Goal: Contribute content

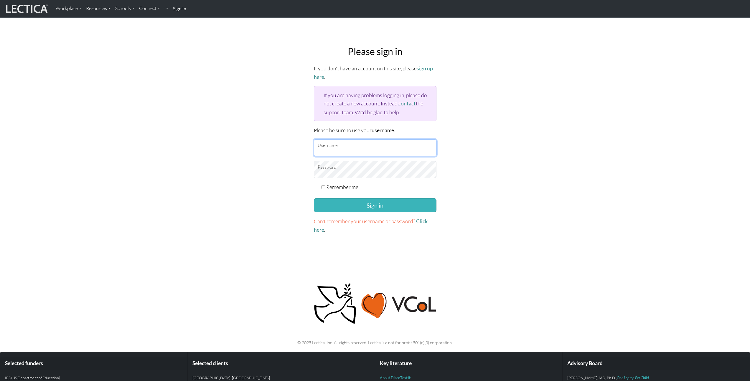
type input "mattrendely"
click at [348, 203] on button "Sign in" at bounding box center [375, 205] width 123 height 14
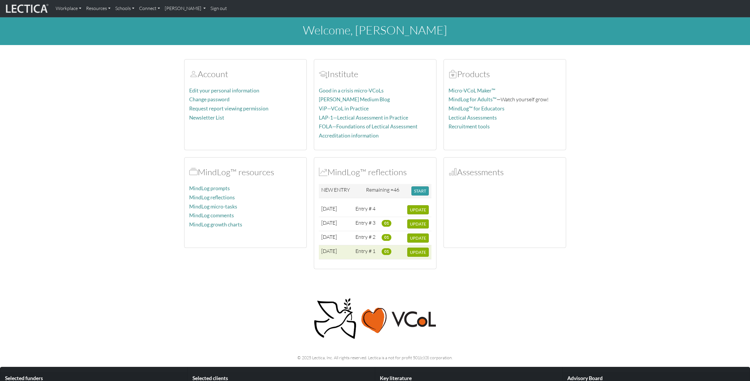
click at [400, 252] on td "01" at bounding box center [392, 252] width 26 height 14
click at [337, 252] on span "2025-09-02" at bounding box center [329, 251] width 16 height 6
click at [383, 251] on span "01" at bounding box center [386, 251] width 10 height 6
click at [386, 252] on span "01" at bounding box center [386, 251] width 10 height 6
click at [418, 252] on span "UPDATE" at bounding box center [418, 252] width 16 height 5
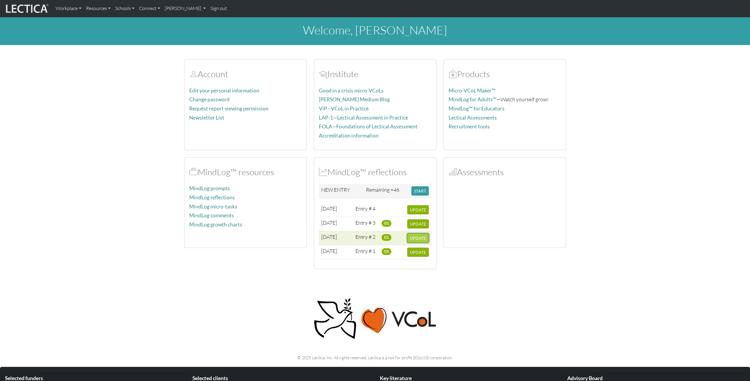
click at [424, 241] on button "UPDATE" at bounding box center [418, 238] width 22 height 9
click at [418, 222] on span "UPDATE" at bounding box center [418, 223] width 16 height 5
click at [419, 210] on span "UPDATE" at bounding box center [418, 209] width 16 height 5
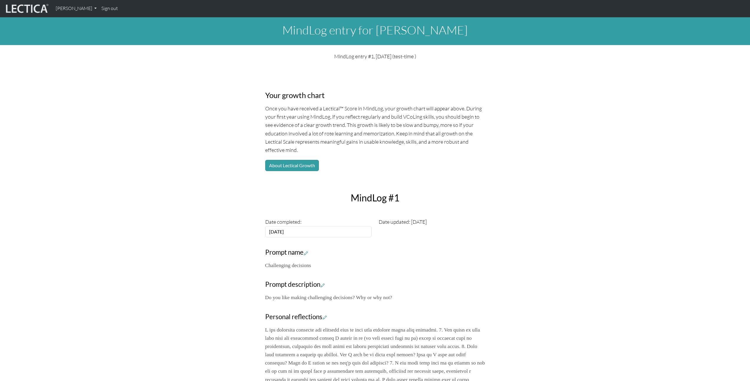
scroll to position [332, 0]
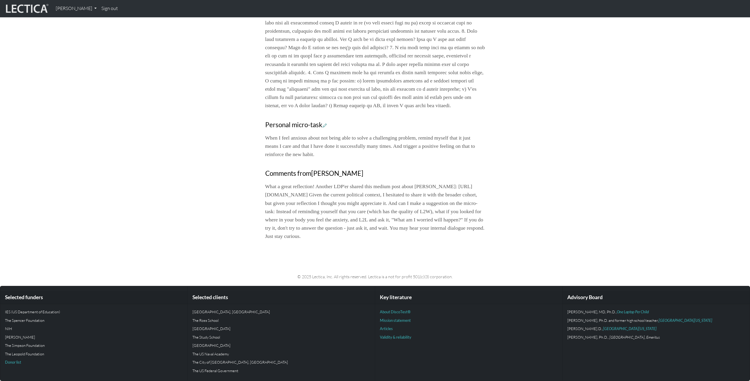
click at [412, 232] on p "What a great reflection! Another LDP'er shared this medium post about Barack Ob…" at bounding box center [375, 211] width 220 height 58
click at [343, 204] on p "What a great reflection! Another LDP'er shared this medium post about Barack Ob…" at bounding box center [375, 211] width 220 height 58
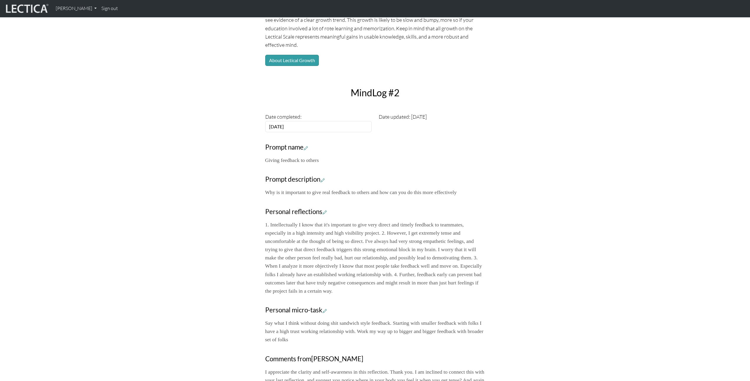
scroll to position [315, 0]
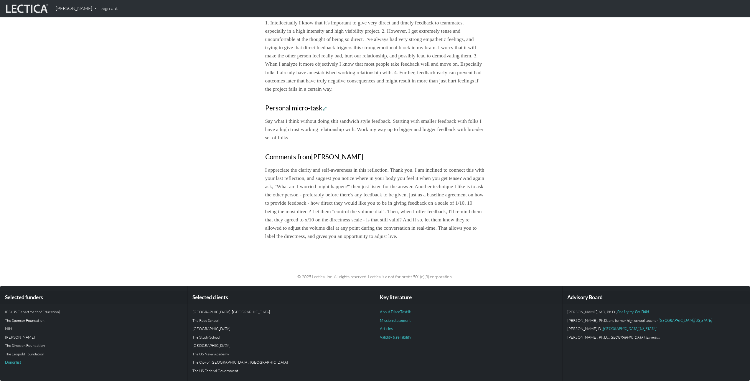
click at [380, 225] on p "I appreciate the clarity and self-awareness in this reflection. Thank you. I am…" at bounding box center [375, 203] width 220 height 75
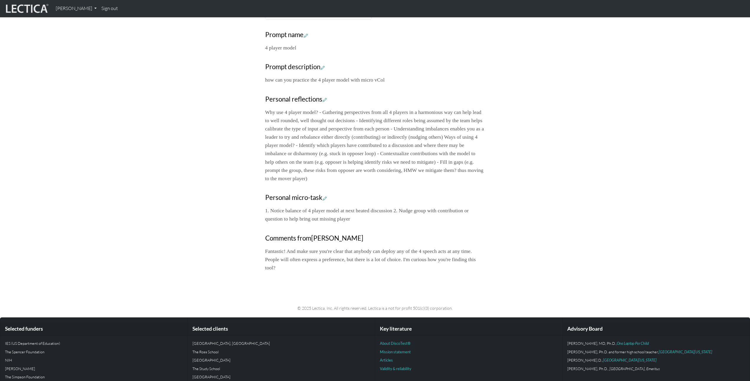
scroll to position [257, 0]
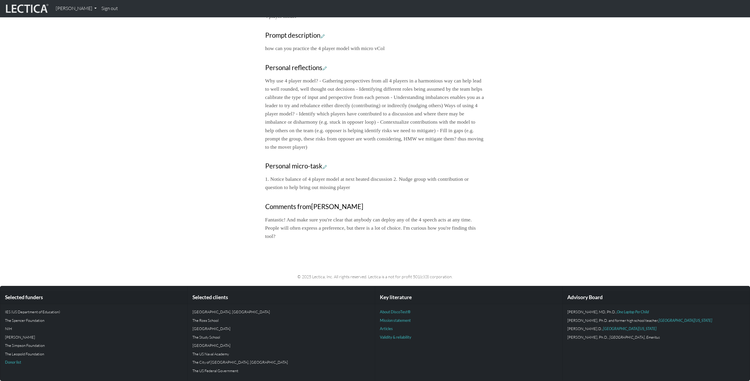
click at [394, 238] on p "Fantastic! And make sure you're clear that anybody can deploy any of the 4 spee…" at bounding box center [375, 228] width 220 height 25
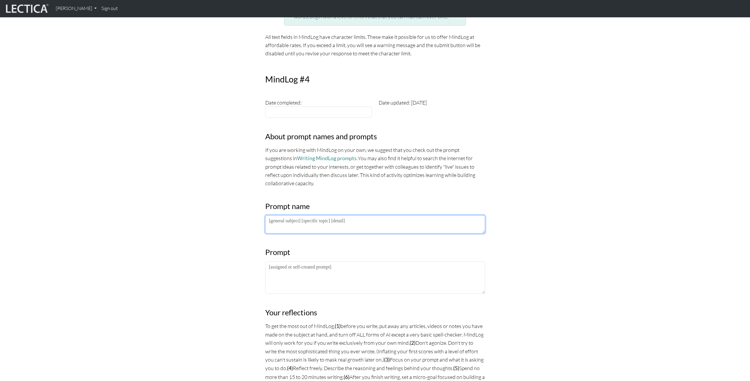
click at [335, 223] on textarea at bounding box center [375, 224] width 220 height 18
click at [304, 160] on link "Writing MindLog prompts." at bounding box center [327, 158] width 61 height 6
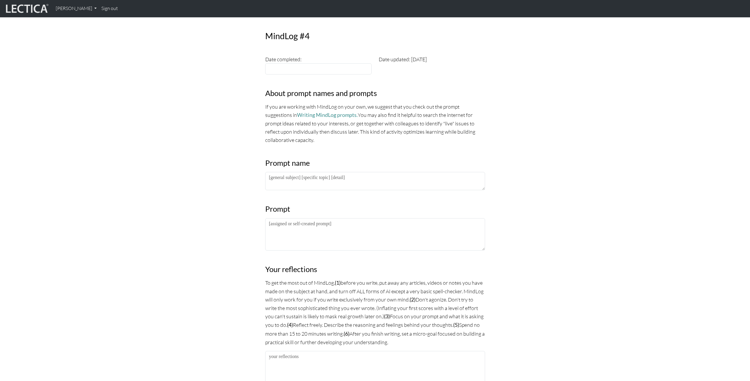
scroll to position [243, 0]
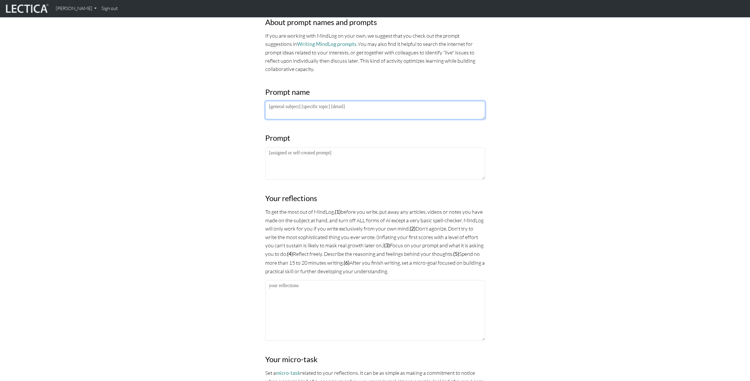
click at [350, 113] on textarea at bounding box center [375, 110] width 220 height 18
click at [374, 107] on textarea at bounding box center [375, 110] width 220 height 18
type textarea "using 12 leverage points in system"
paste textarea "using 12 leverage points in system"
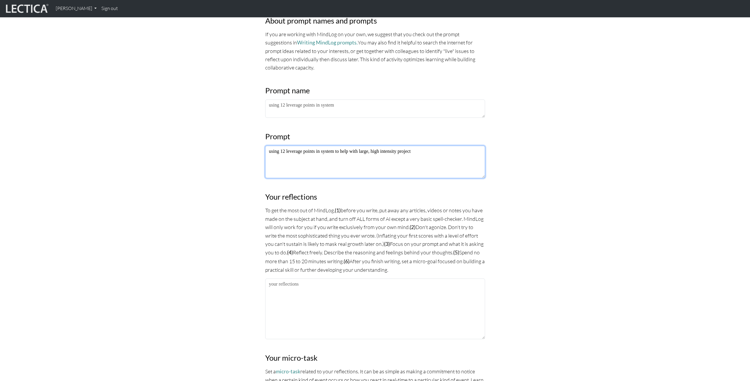
scroll to position [255, 0]
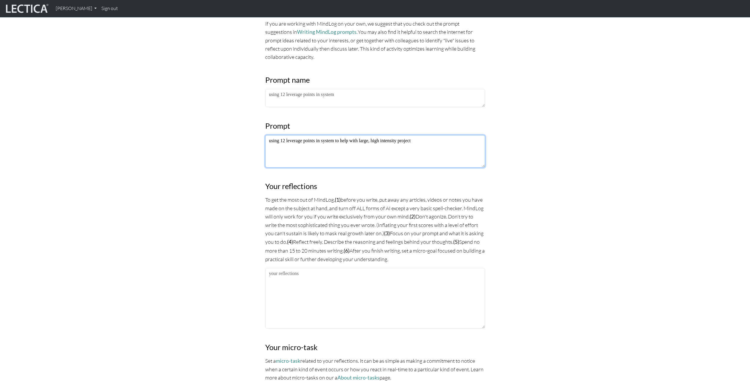
type textarea "using 12 leverage points in system to help with large, high intensity project"
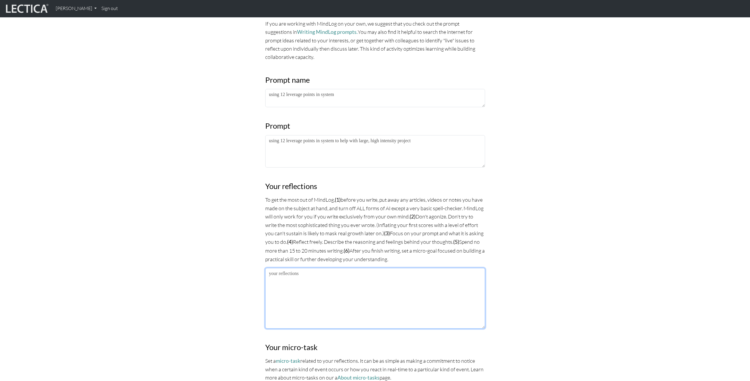
click at [390, 293] on textarea at bounding box center [375, 298] width 220 height 61
click at [414, 287] on textarea at bounding box center [375, 298] width 220 height 61
click at [409, 275] on textarea "Situation: Code Yellow project with very large core team 50-100 folks from acro…" at bounding box center [375, 298] width 220 height 61
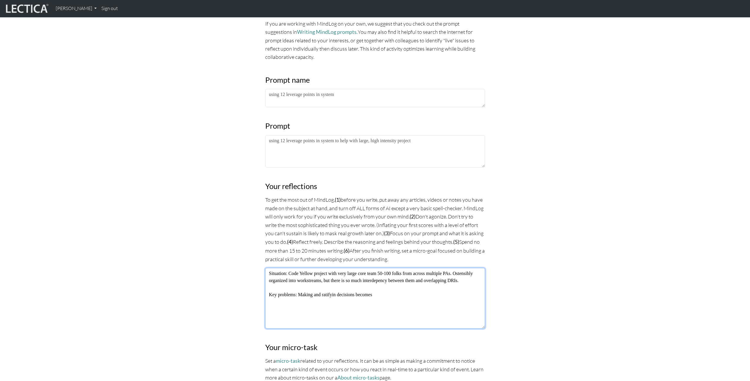
click at [340, 300] on textarea "Situation: Code Yellow project with very large core team 50-100 folks from acro…" at bounding box center [375, 298] width 220 height 61
click at [396, 298] on textarea "Situation: Code Yellow project with very large core team 50-100 folks from acro…" at bounding box center [375, 298] width 220 height 61
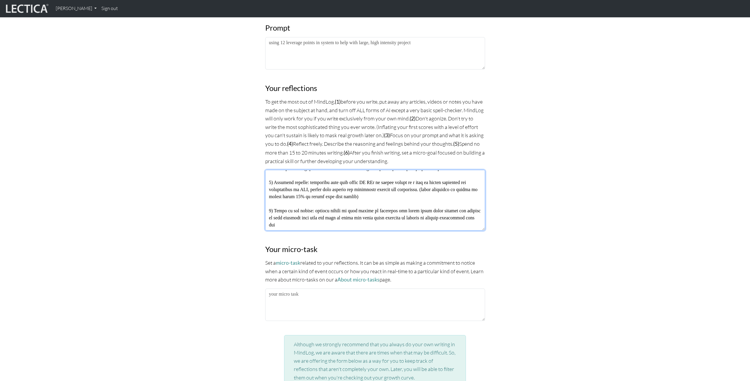
scroll to position [471, 0]
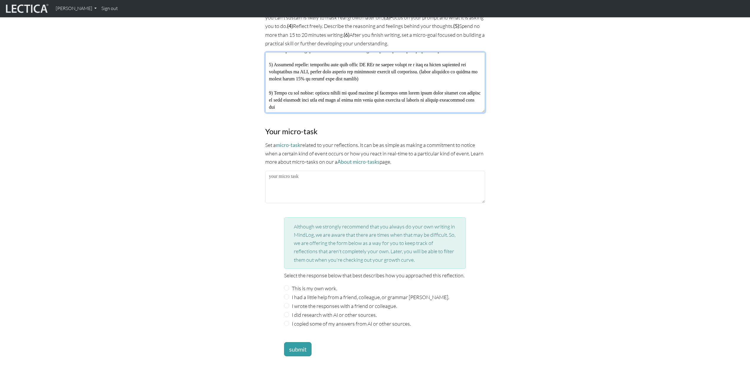
type textarea "Situation: Code Yellow project with very large core team 50-100 folks from acro…"
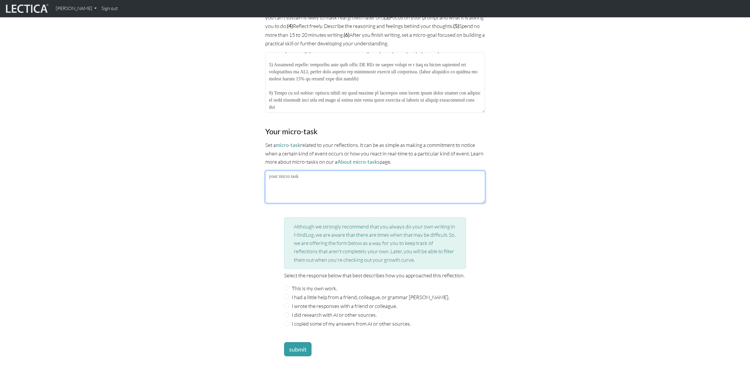
click at [369, 192] on textarea at bounding box center [375, 187] width 220 height 32
click at [370, 178] on textarea at bounding box center [375, 187] width 220 height 32
type textarea "l"
type textarea "notice what other leverage points there are, in particular feedback loops"
click at [315, 284] on label "This is my own work." at bounding box center [314, 288] width 45 height 8
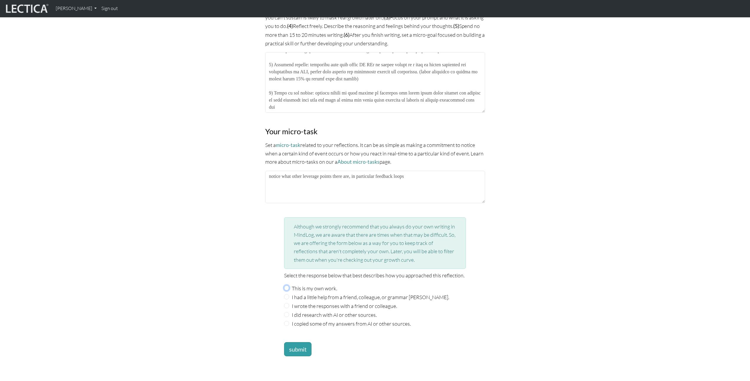
click at [289, 285] on input "This is my own work." at bounding box center [286, 287] width 5 height 5
radio input "true"
click at [301, 348] on button "submit" at bounding box center [297, 349] width 27 height 14
